Goal: Information Seeking & Learning: Learn about a topic

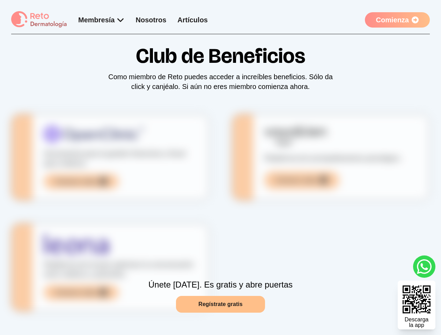
click at [220, 168] on div "Club de Beneficios Como miembro de Reto puedes acceder a increíbles beneficios.…" at bounding box center [220, 184] width 418 height 300
click at [116, 171] on div "Club de Beneficios Como miembro de Reto puedes acceder a increíbles beneficios.…" at bounding box center [220, 184] width 418 height 300
click at [325, 171] on div "Club de Beneficios Como miembro de Reto puedes acceder a increíbles beneficios.…" at bounding box center [220, 184] width 418 height 300
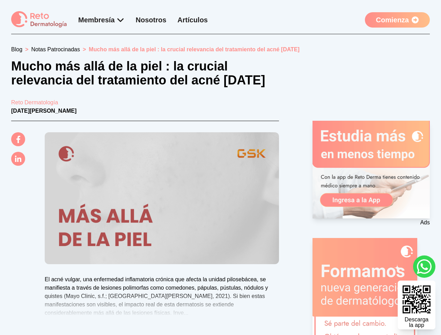
click at [220, 168] on img at bounding box center [162, 198] width 234 height 132
